Goal: Information Seeking & Learning: Learn about a topic

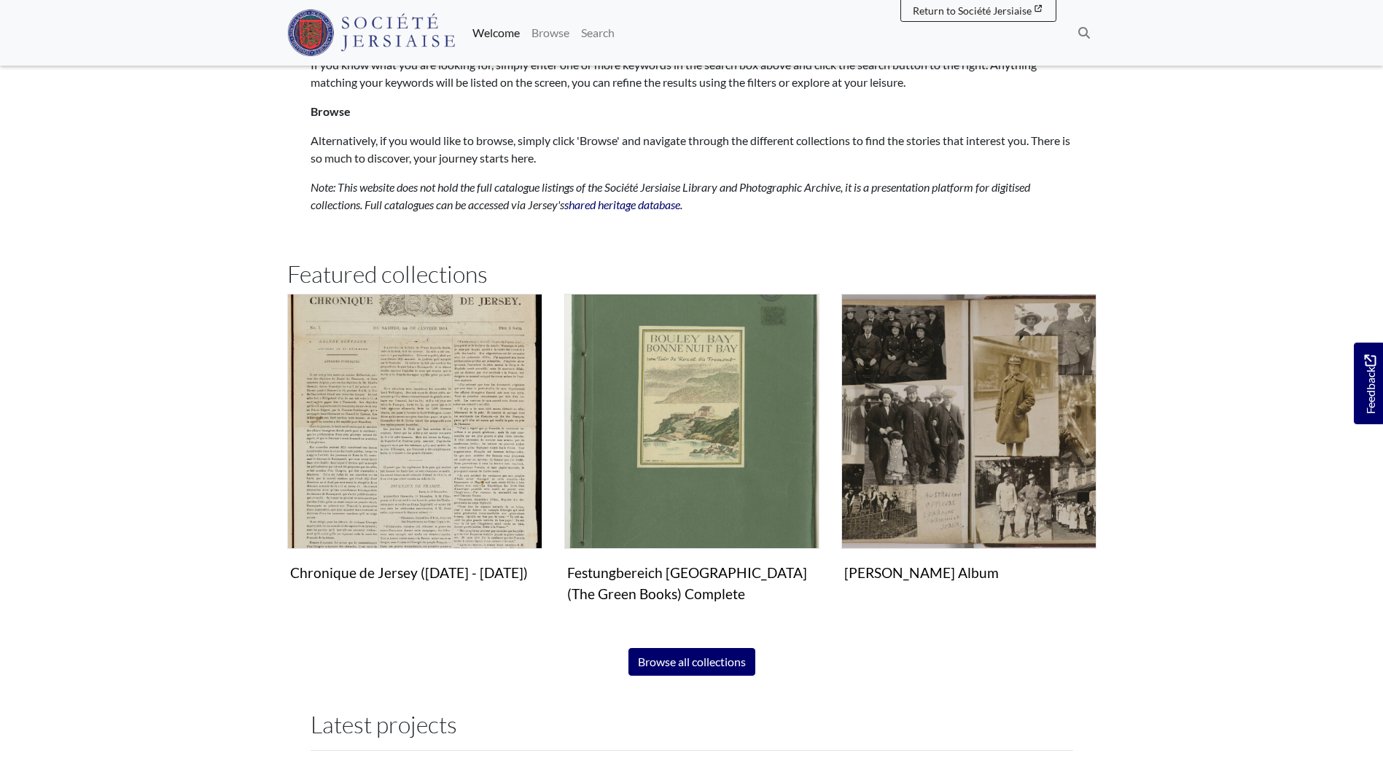
scroll to position [802, 0]
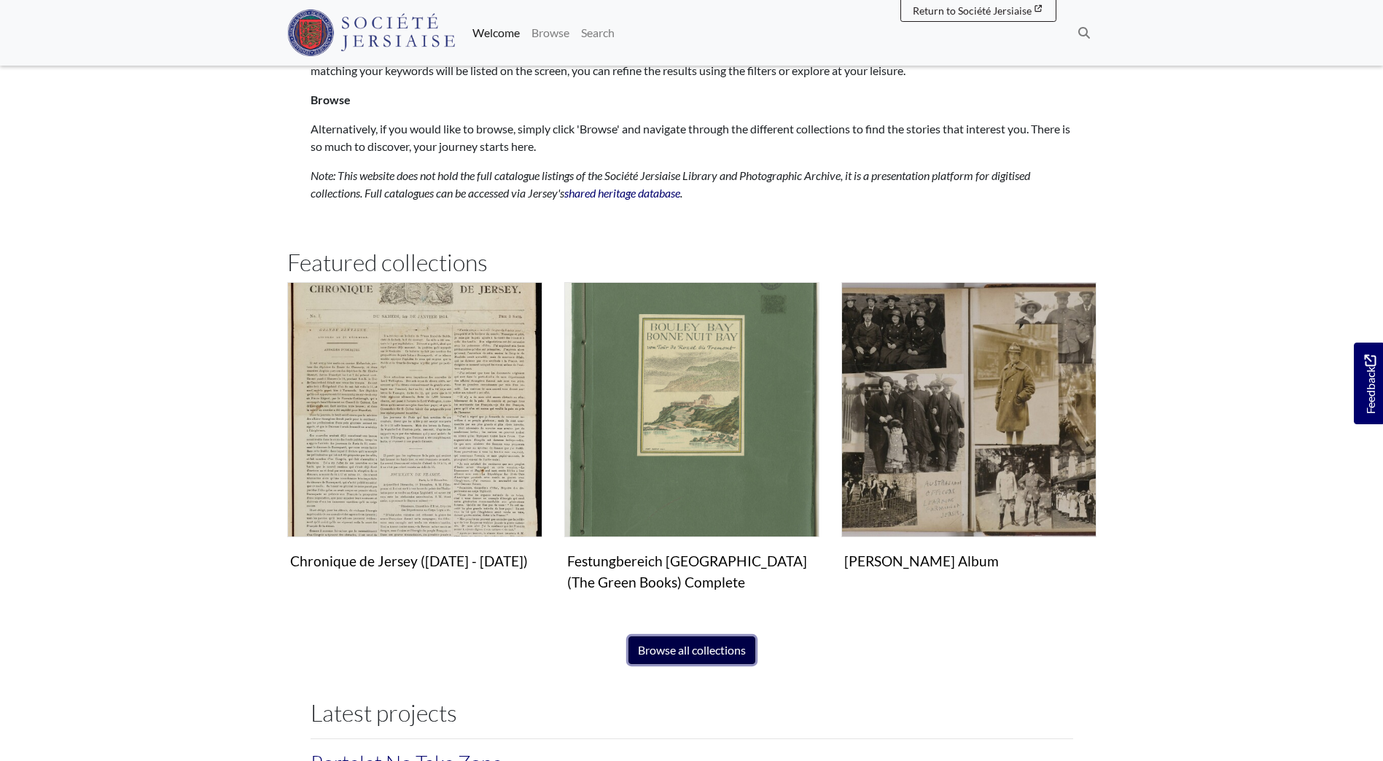
click at [712, 649] on link "Browse all collections" at bounding box center [692, 651] width 127 height 28
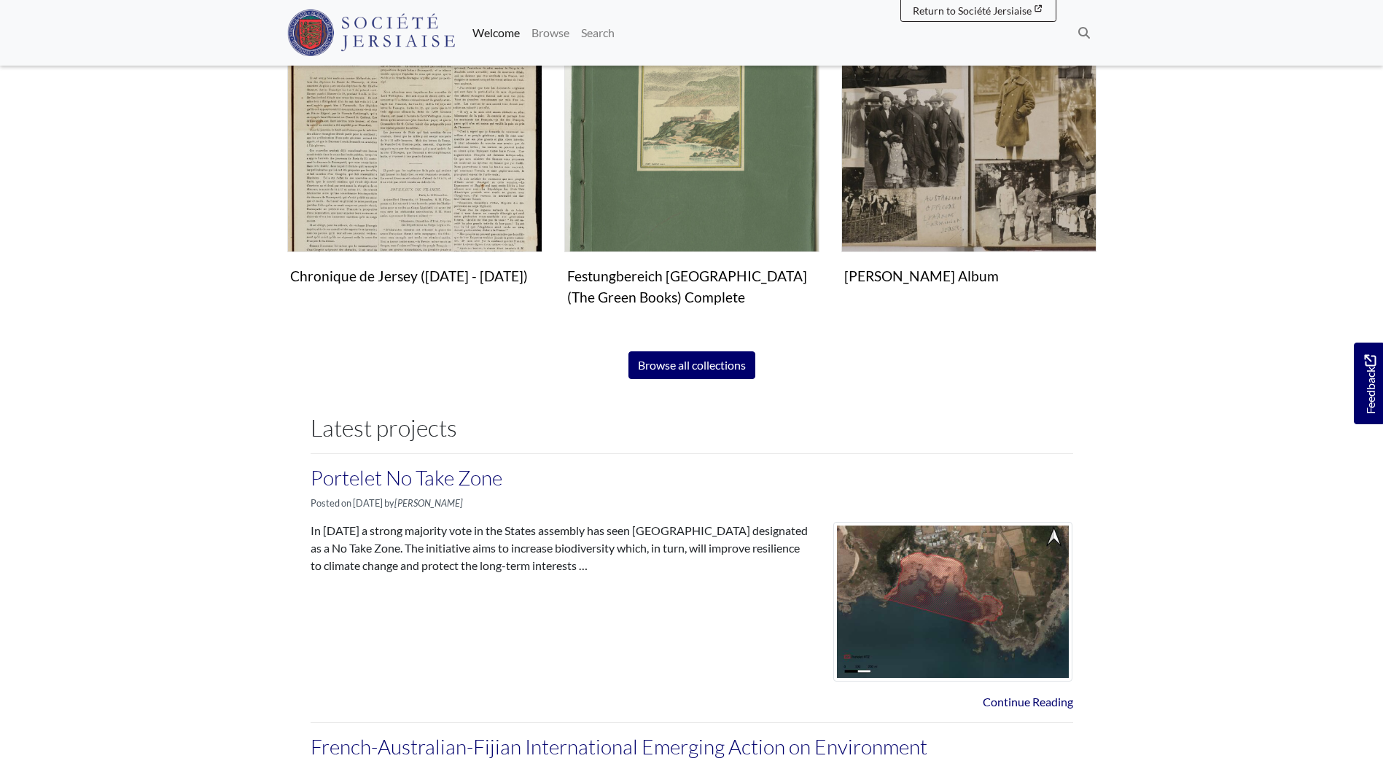
scroll to position [875, 0]
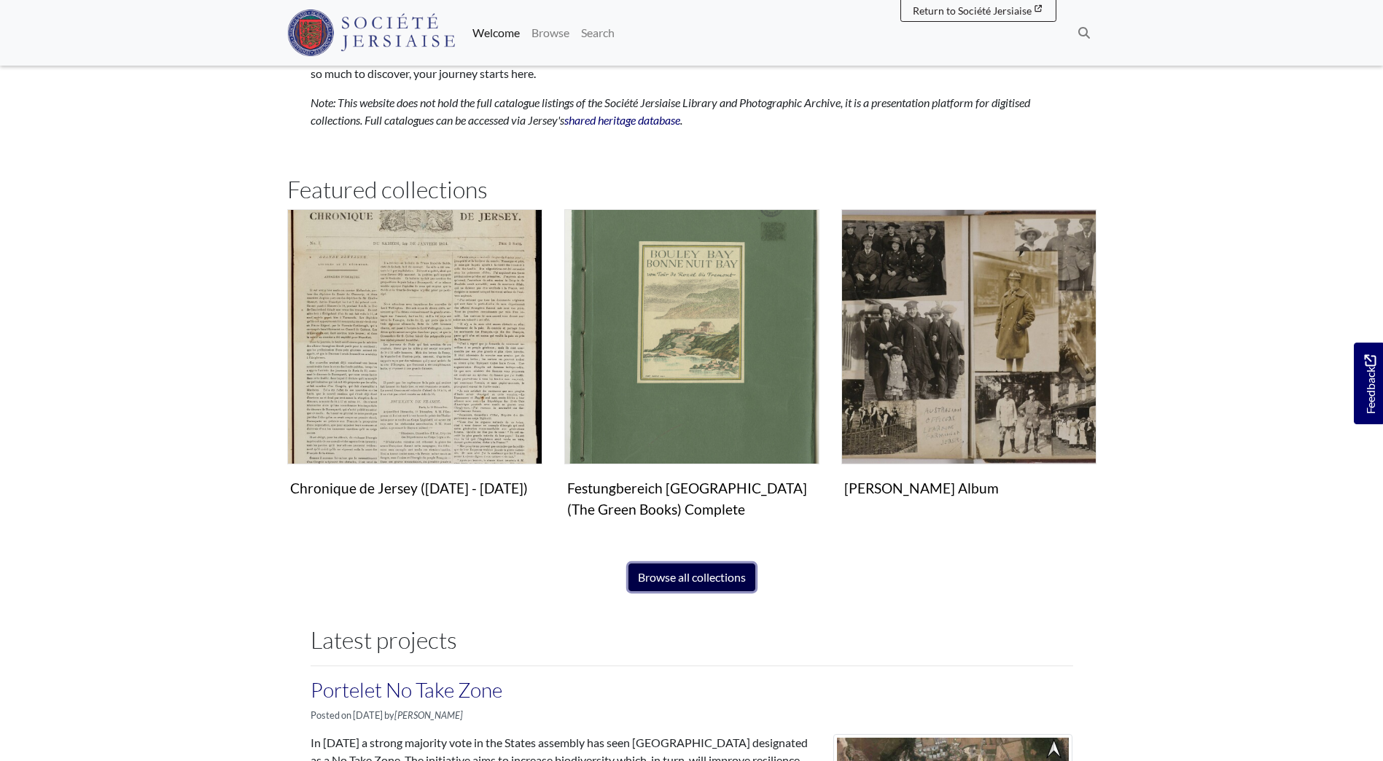
click at [709, 570] on link "Browse all collections" at bounding box center [692, 578] width 127 height 28
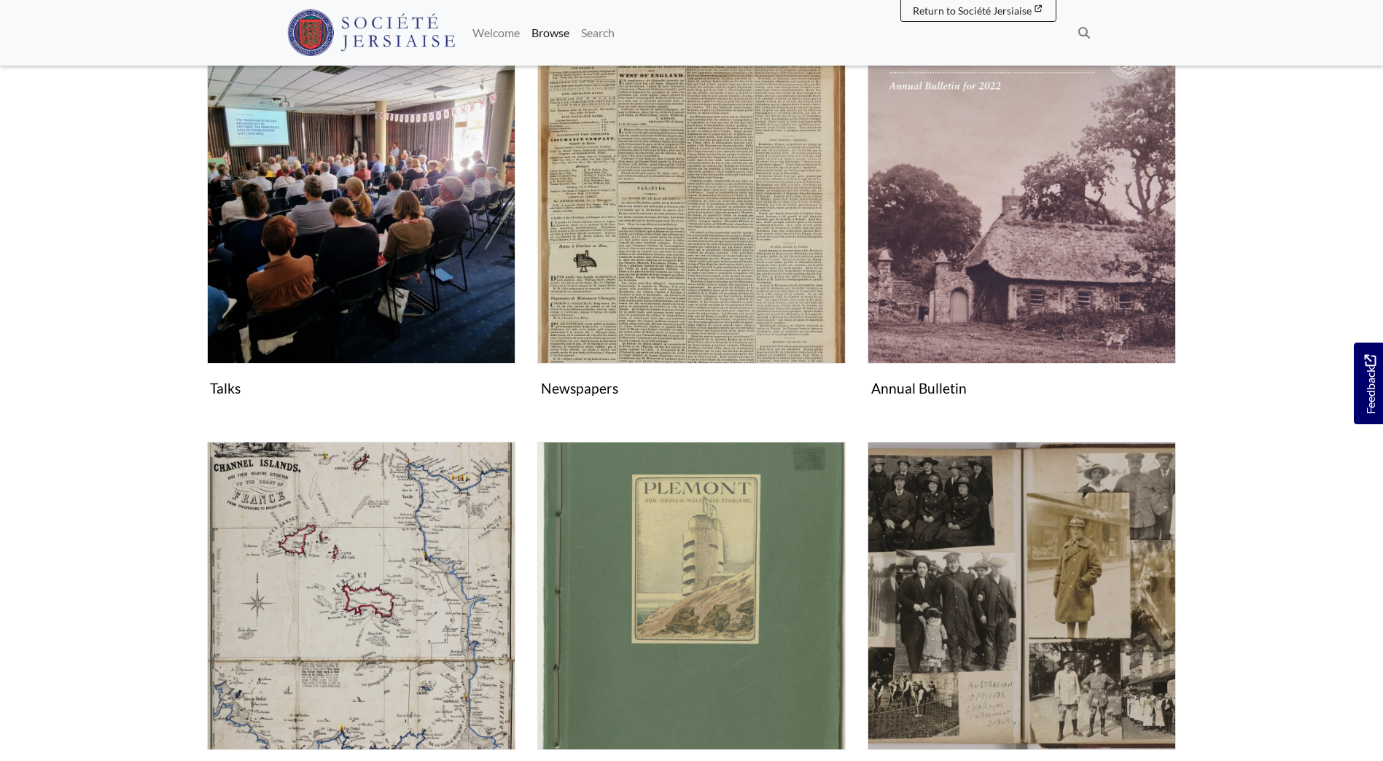
scroll to position [292, 0]
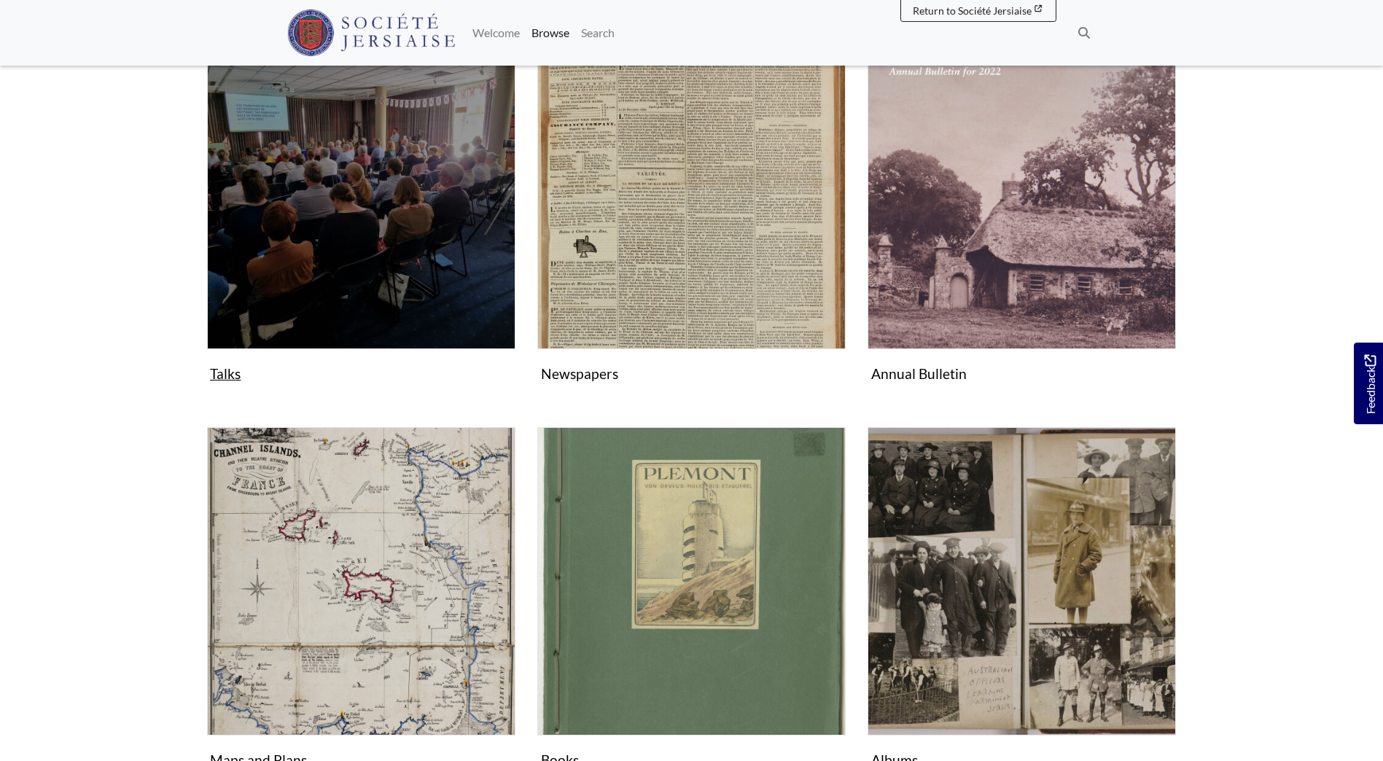
click at [225, 371] on figure "Talks Collection" at bounding box center [361, 214] width 308 height 347
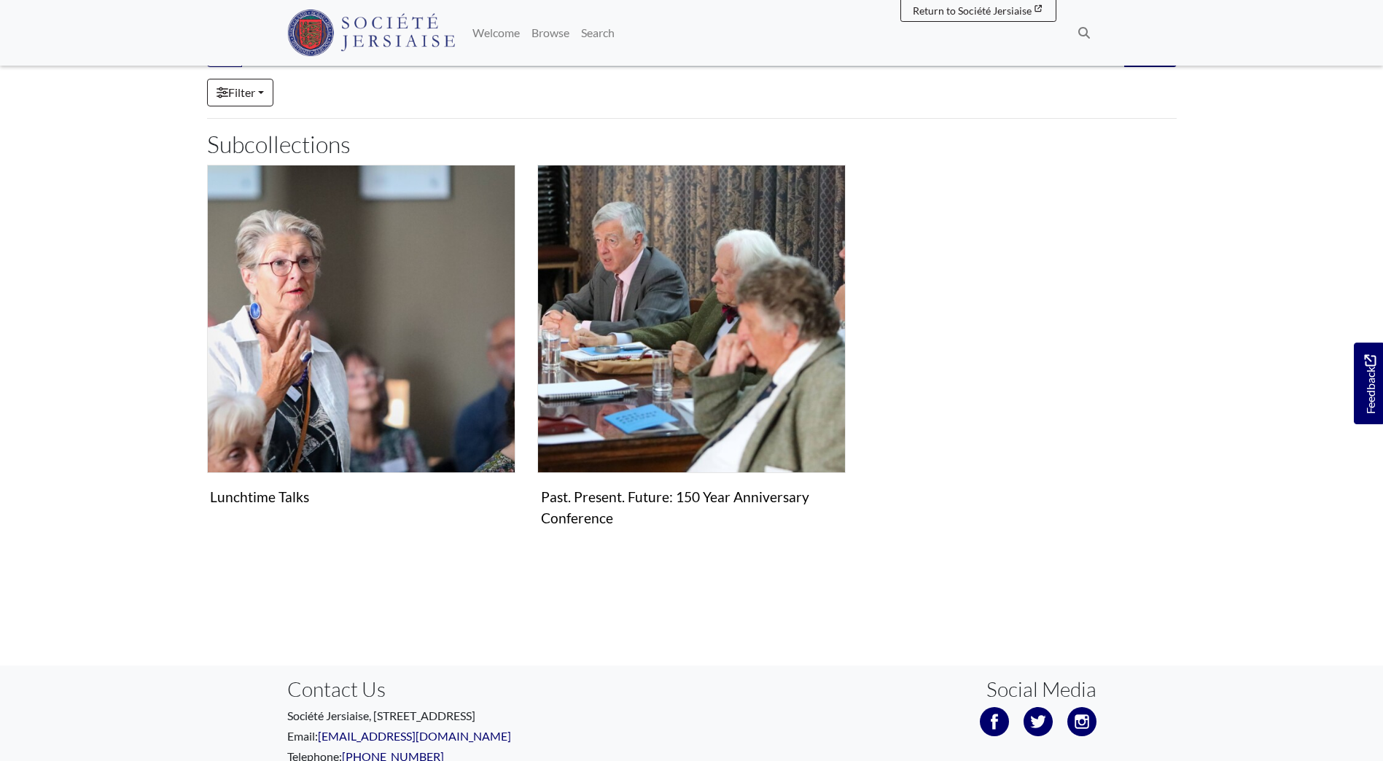
scroll to position [146, 0]
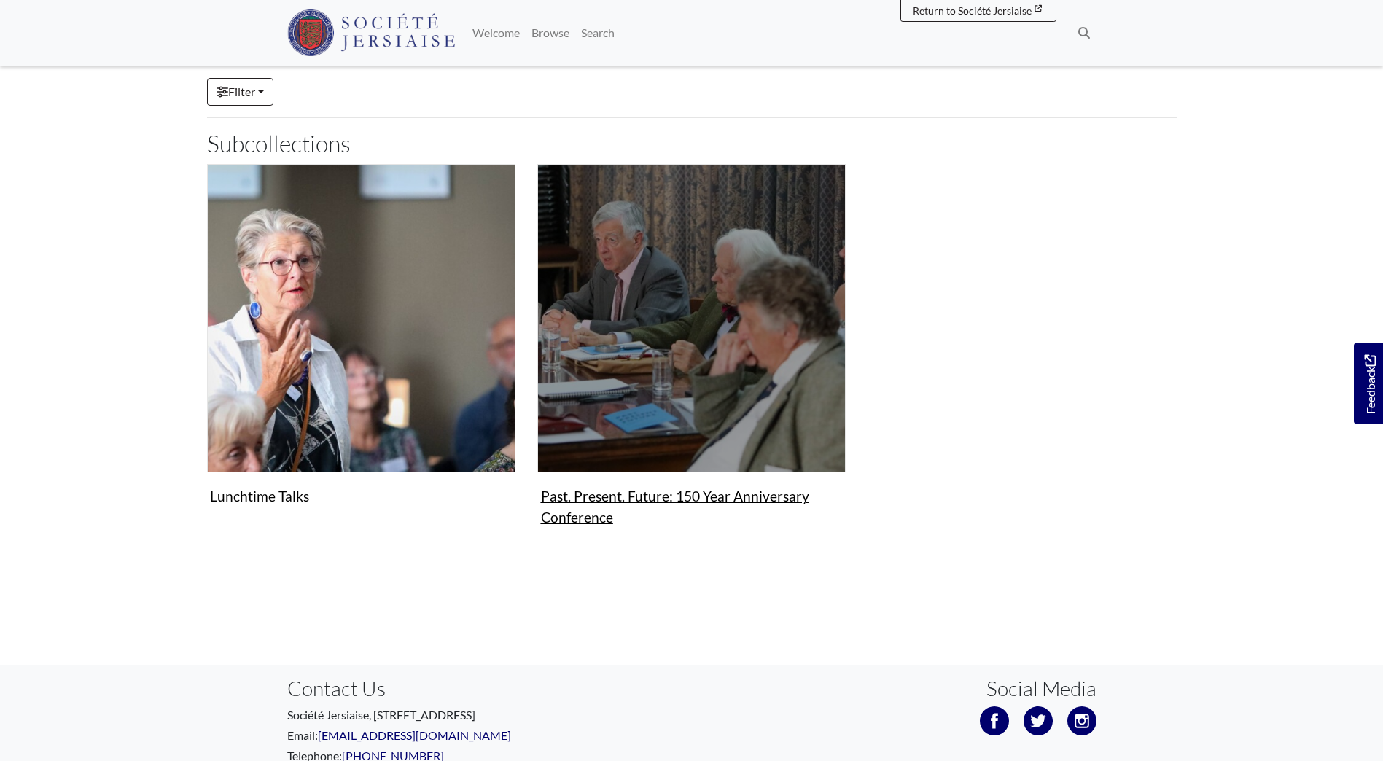
click at [588, 519] on figure "Past. Present. Future: 150 Year Anniversary Conference Collection" at bounding box center [691, 348] width 308 height 368
click at [644, 438] on img "Subcollection" at bounding box center [691, 318] width 308 height 308
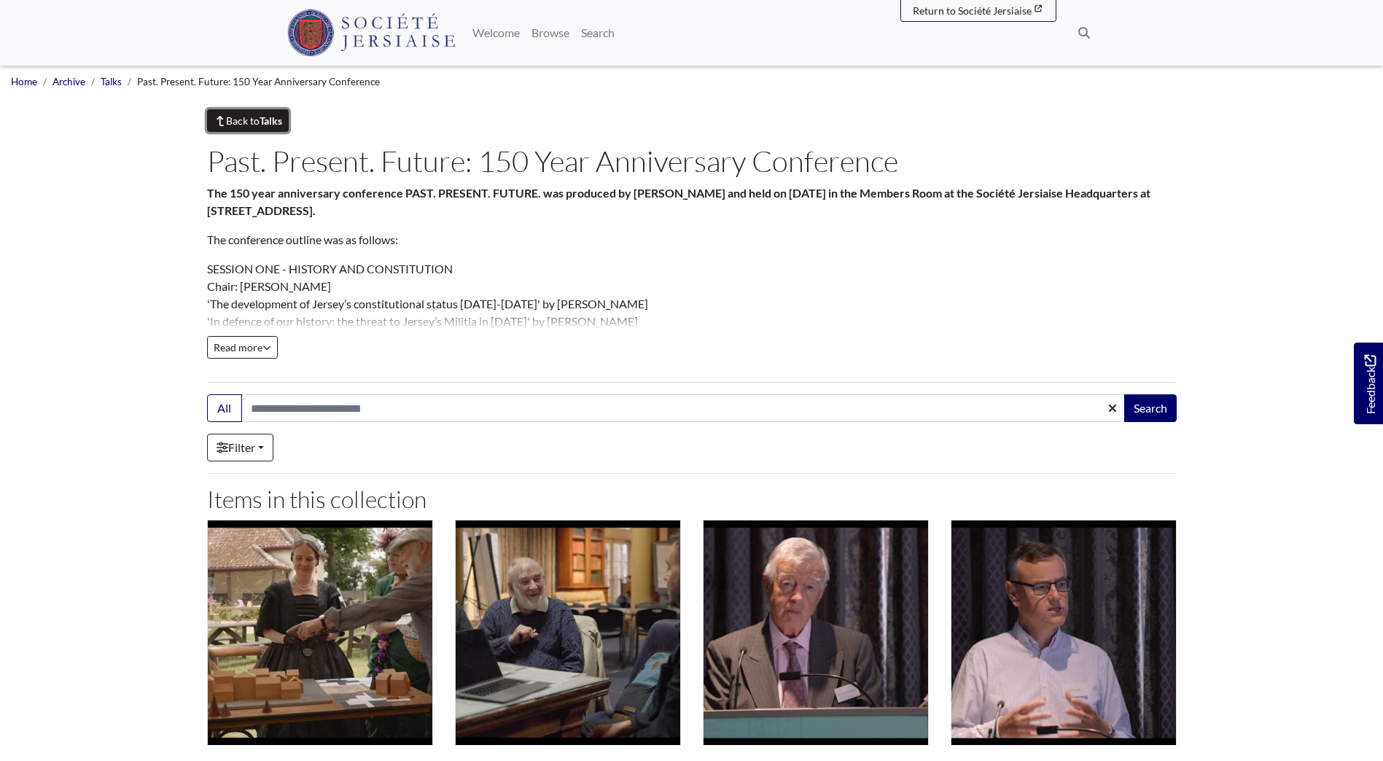
click at [282, 123] on strong "Talks" at bounding box center [271, 120] width 23 height 12
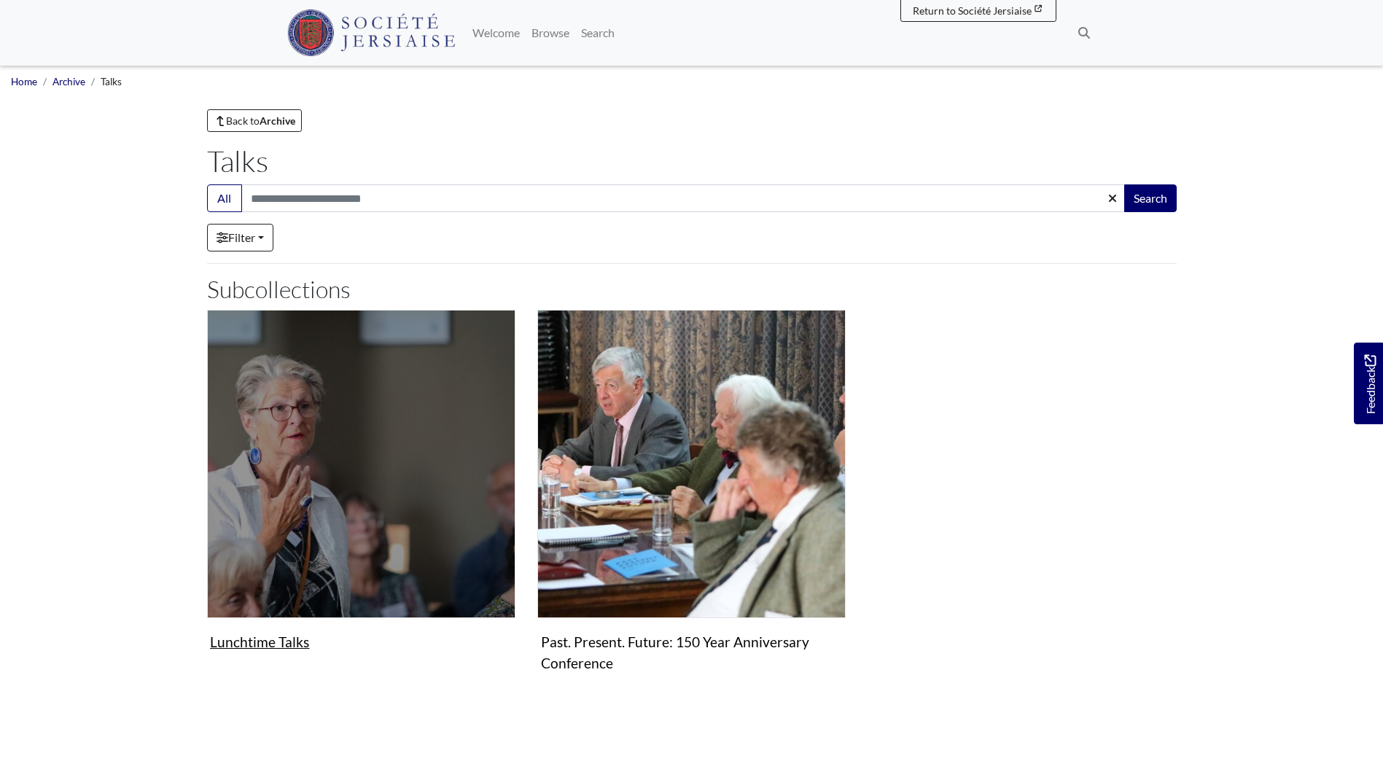
click at [268, 643] on figure "Lunchtime Talks Collection" at bounding box center [361, 483] width 308 height 347
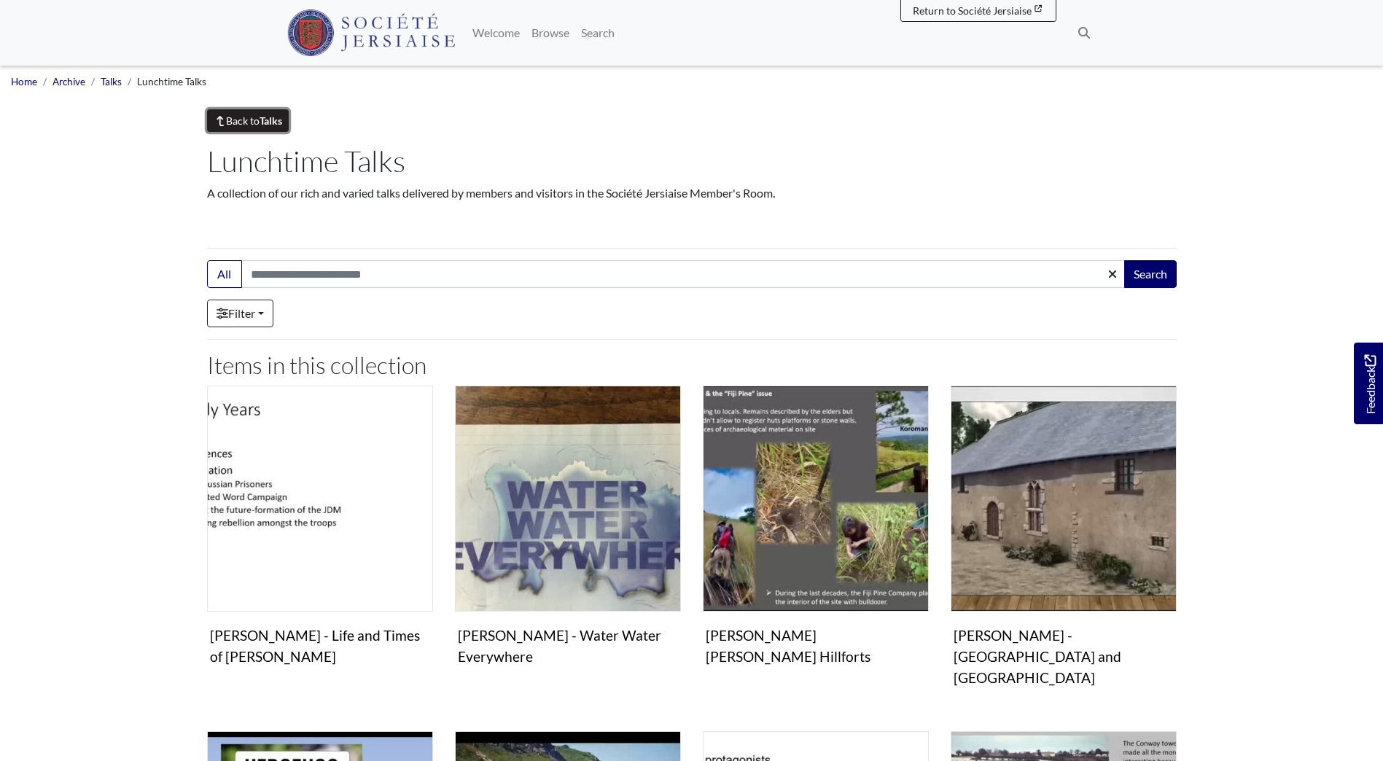
click at [263, 110] on link "Back to Talks" at bounding box center [248, 120] width 82 height 23
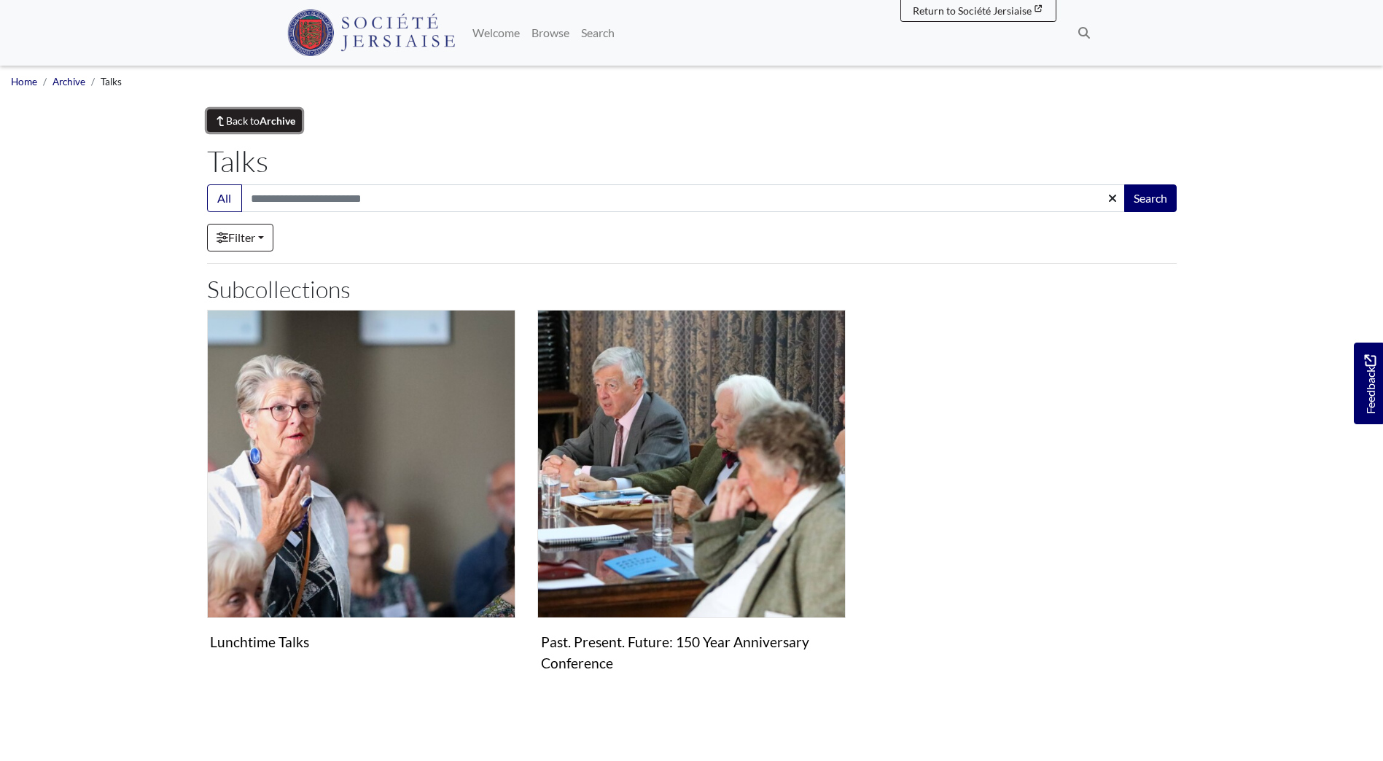
click at [276, 114] on strong "Archive" at bounding box center [278, 120] width 36 height 12
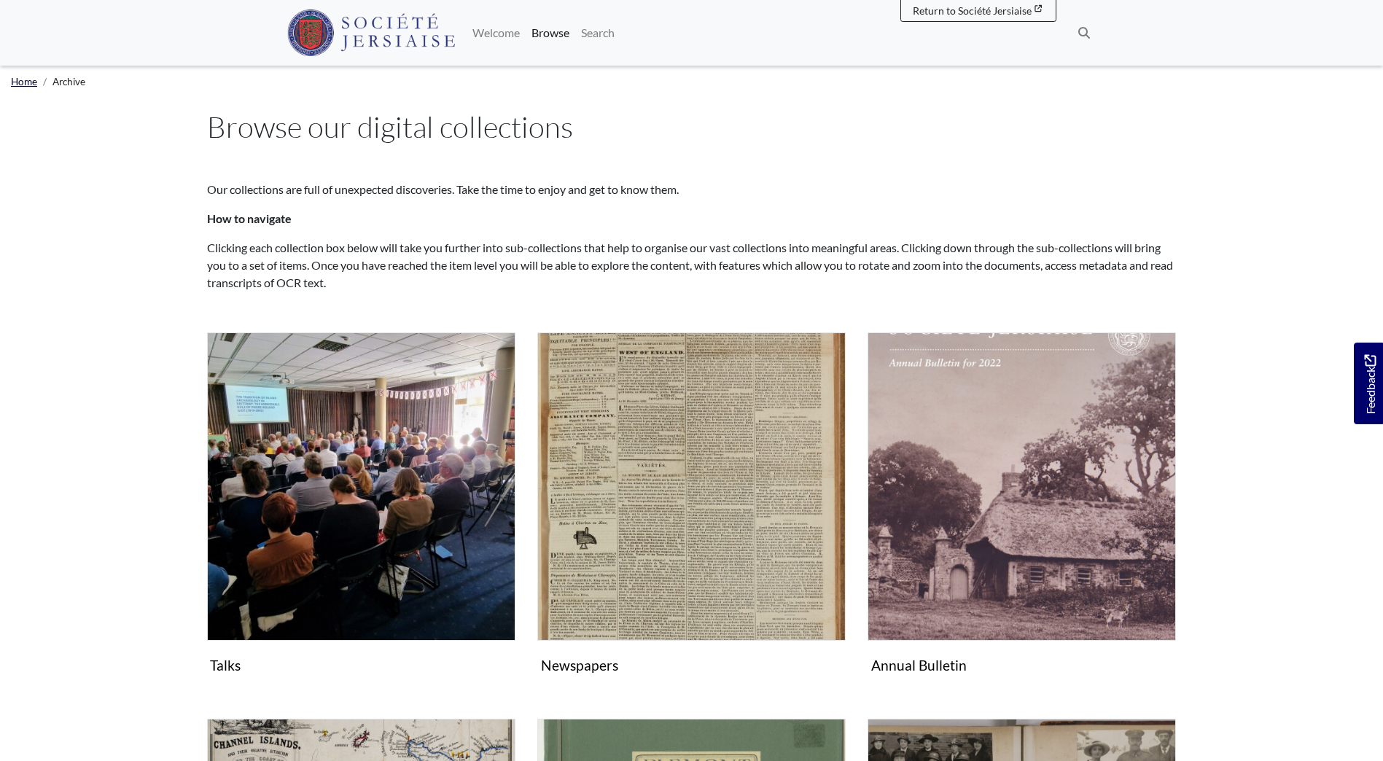
click at [26, 77] on link "Home" at bounding box center [24, 82] width 26 height 12
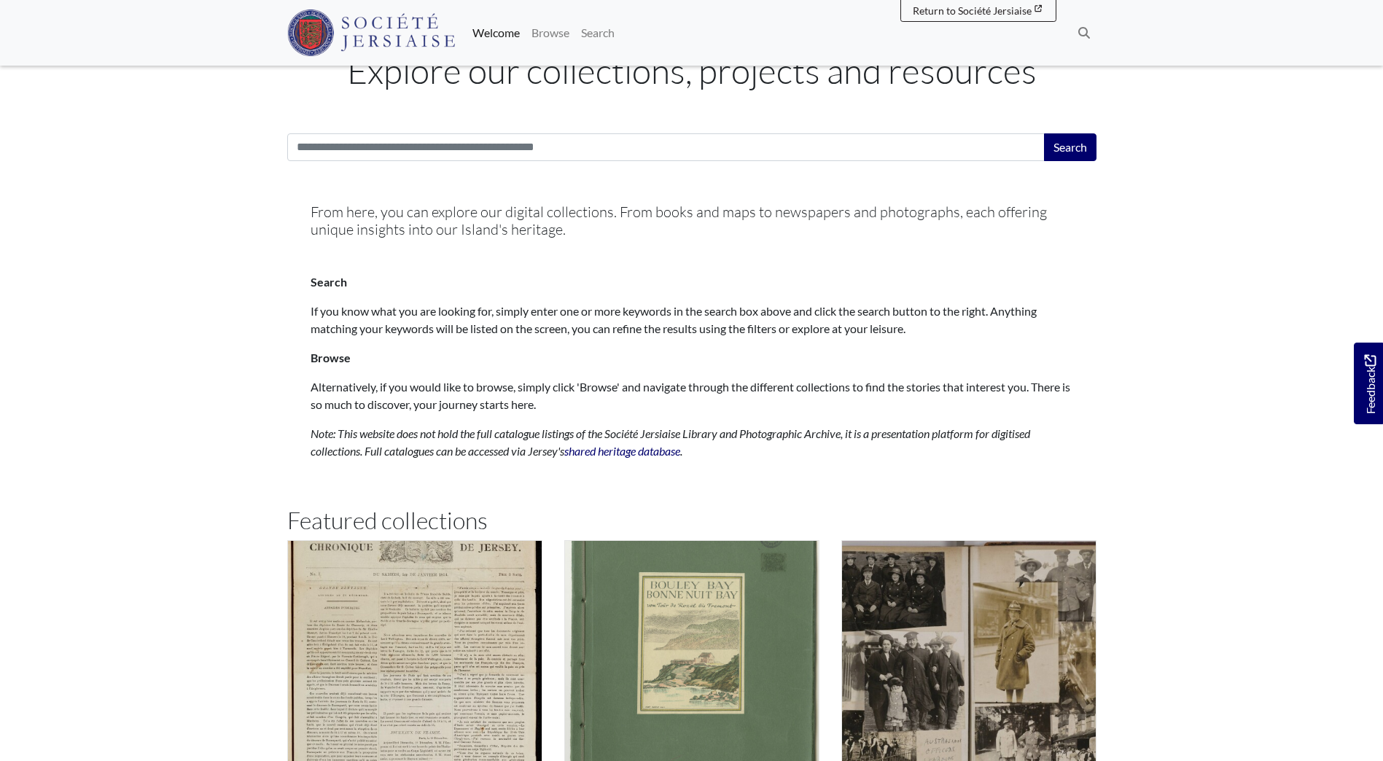
scroll to position [438, 0]
